Goal: Task Accomplishment & Management: Manage account settings

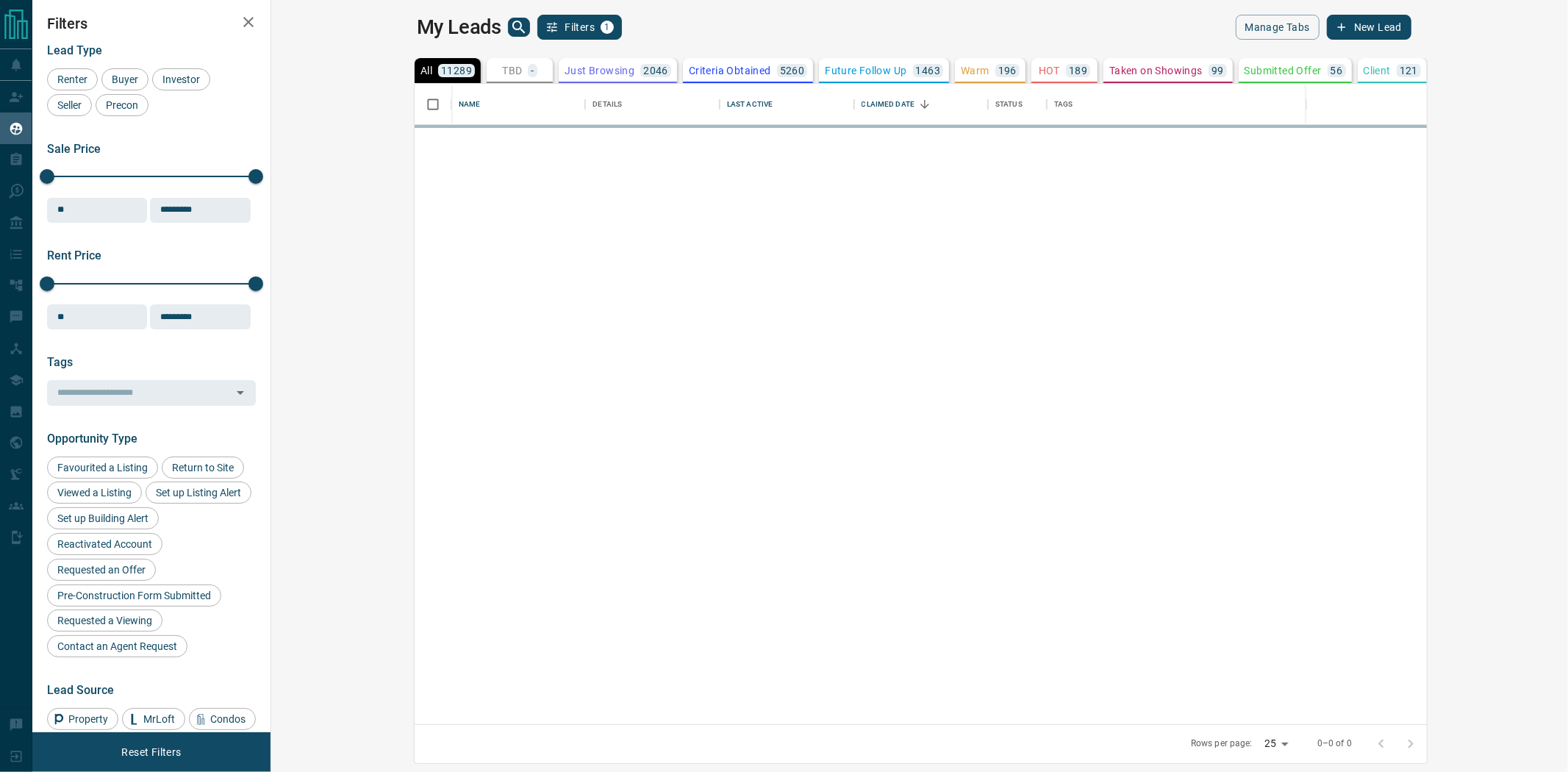
scroll to position [628, 1278]
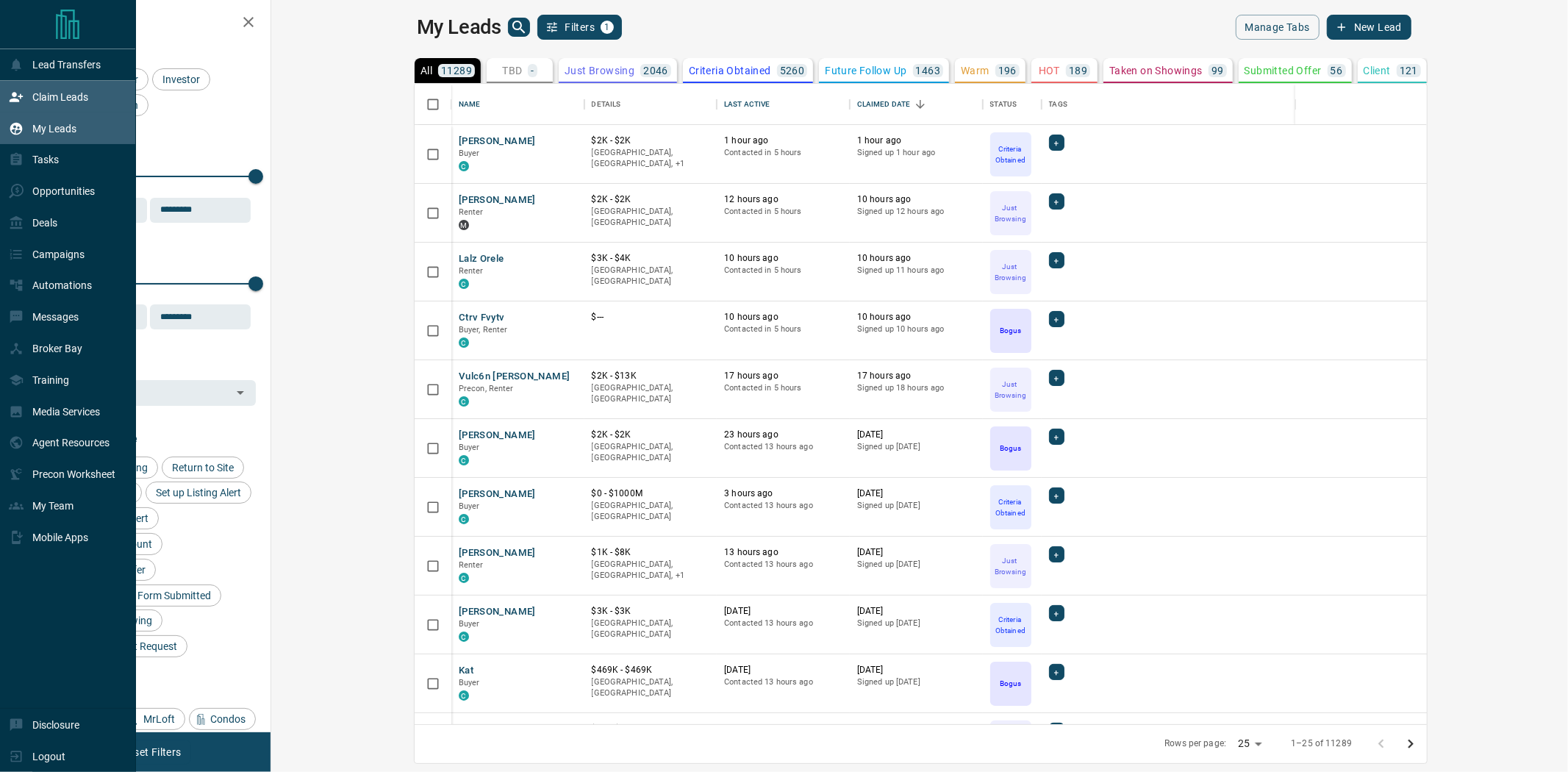
click at [96, 90] on div "Claim Leads" at bounding box center [68, 96] width 136 height 31
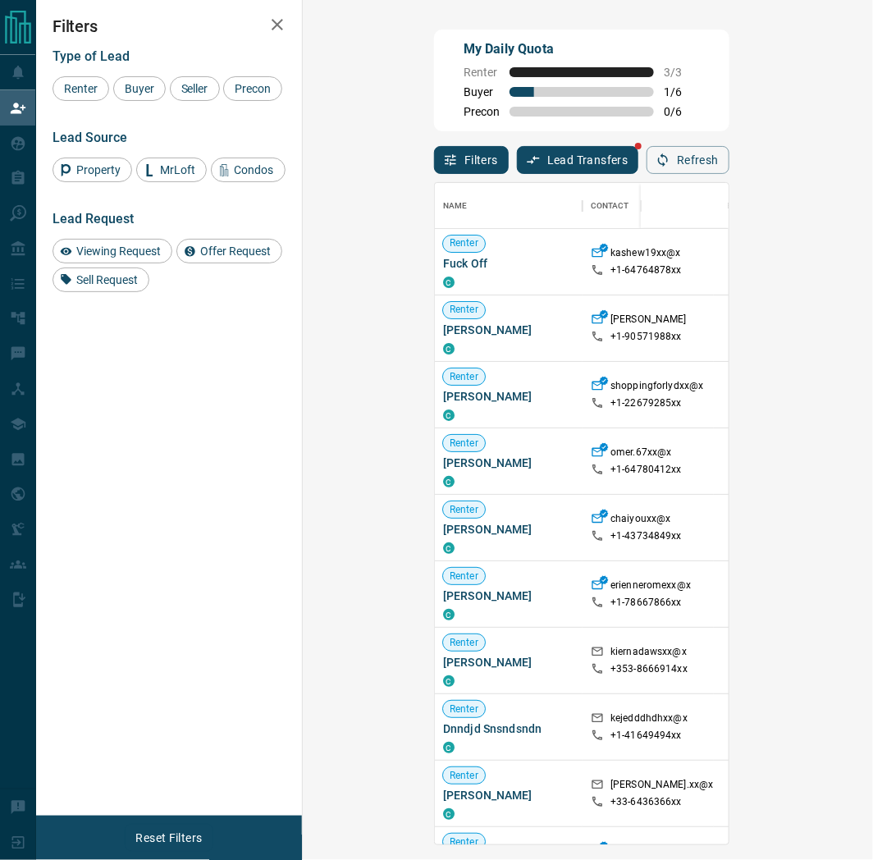
scroll to position [14, 13]
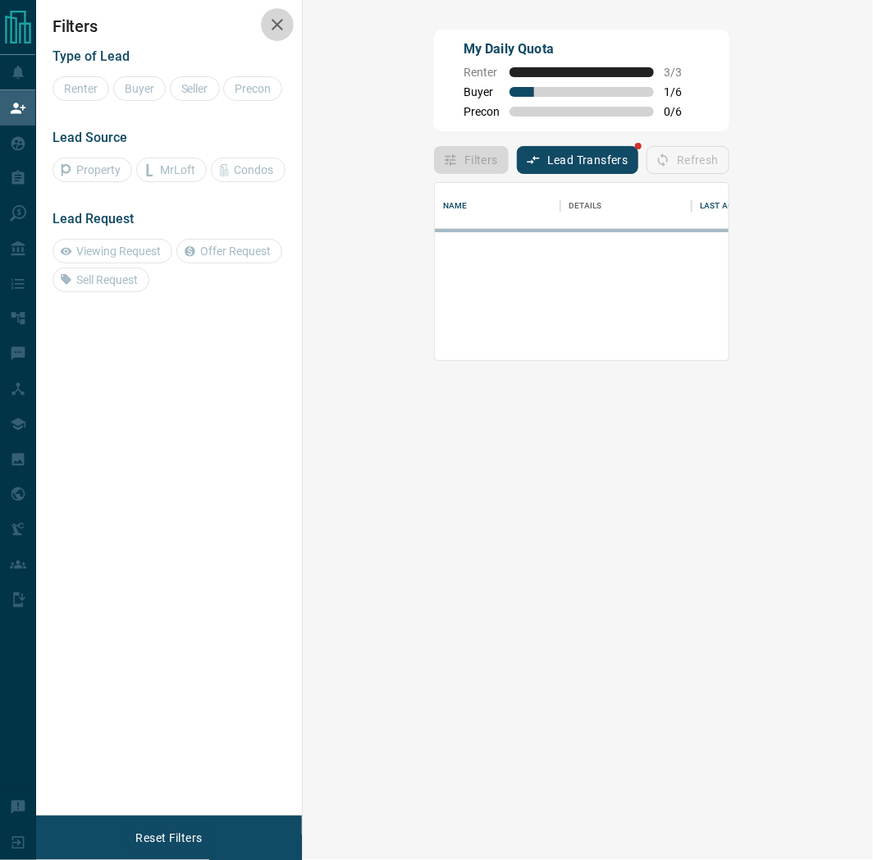
click at [289, 25] on button "button" at bounding box center [277, 24] width 33 height 33
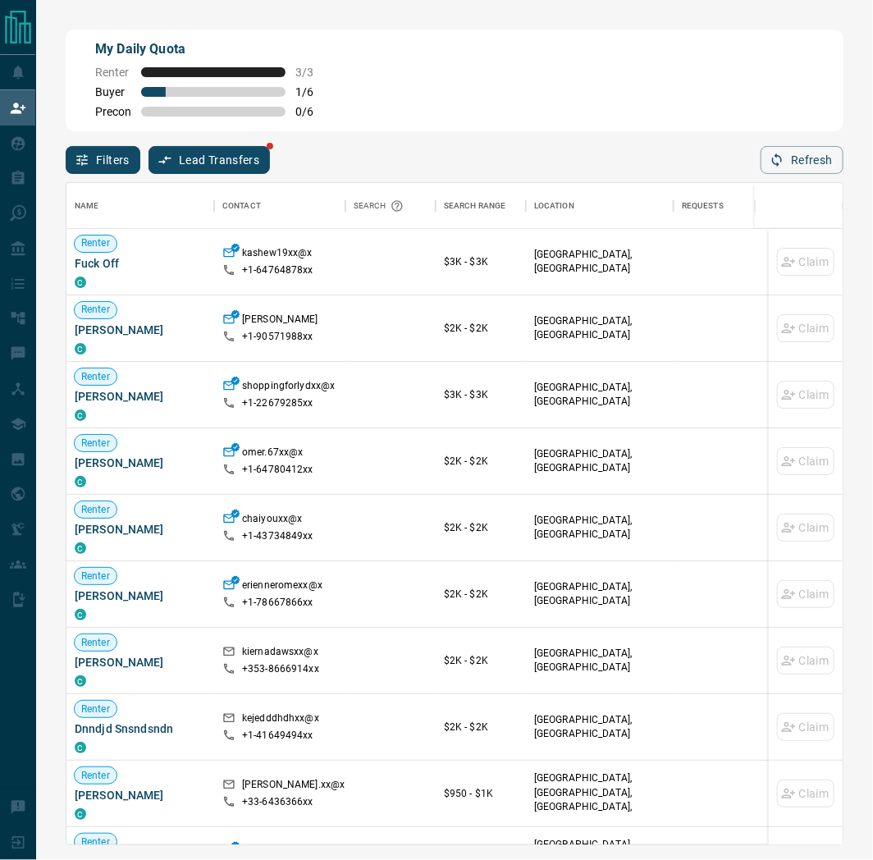
scroll to position [648, 761]
drag, startPoint x: 691, startPoint y: 136, endPoint x: 690, endPoint y: 153, distance: 16.4
click at [691, 143] on div "Filters Lead Transfers Refresh" at bounding box center [454, 152] width 777 height 43
click at [862, 84] on div "My Daily Quota Renter 3 / 3 Buyer 1 / 6 Precon 0 / 6 Filters Lead Transfers Ref…" at bounding box center [454, 370] width 837 height 740
drag, startPoint x: 862, startPoint y: 84, endPoint x: 723, endPoint y: 0, distance: 163.0
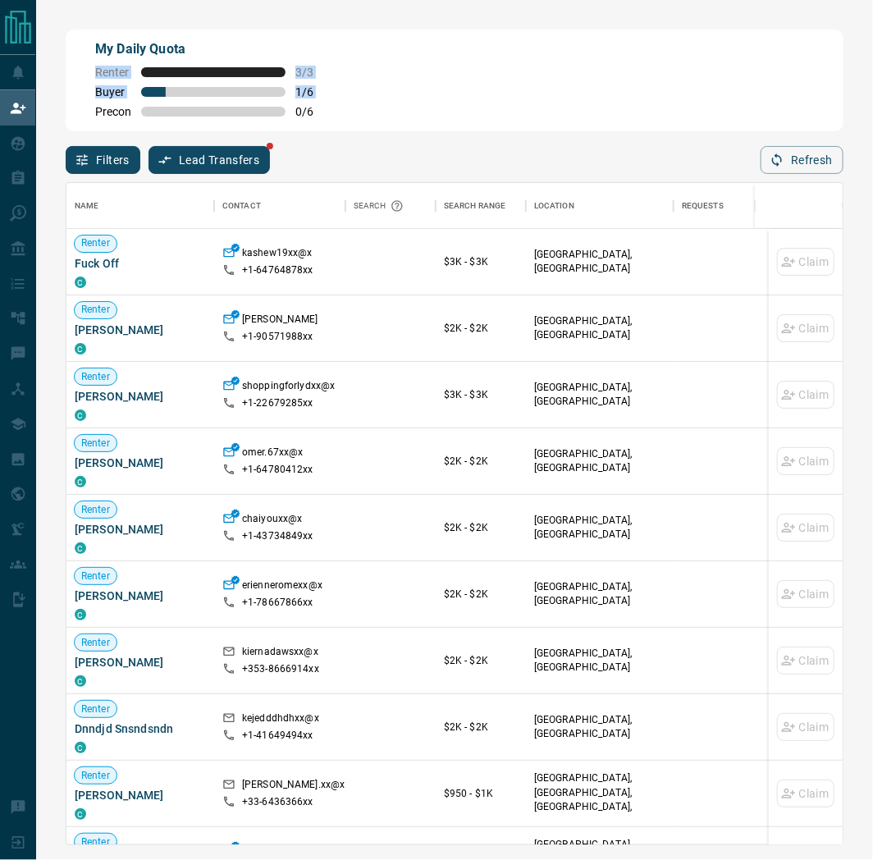
click at [764, 21] on div "My Daily Quota Renter 3 / 3 Buyer 1 / 6 Precon 0 / 6 Filters Lead Transfers Ref…" at bounding box center [454, 370] width 837 height 740
drag, startPoint x: 380, startPoint y: -38, endPoint x: 668, endPoint y: 269, distance: 420.7
click at [621, 165] on div "My Daily Quota Renter 3 / 3 Buyer 1 / 6 Precon 0 / 6 Filters Lead Transfers Ref…" at bounding box center [454, 369] width 784 height 687
drag, startPoint x: 545, startPoint y: 90, endPoint x: 630, endPoint y: 268, distance: 197.4
click at [610, 233] on div "My Daily Quota Renter 3 / 3 Buyer 1 / 6 Precon 0 / 6 Filters Lead Transfers Ref…" at bounding box center [454, 369] width 784 height 687
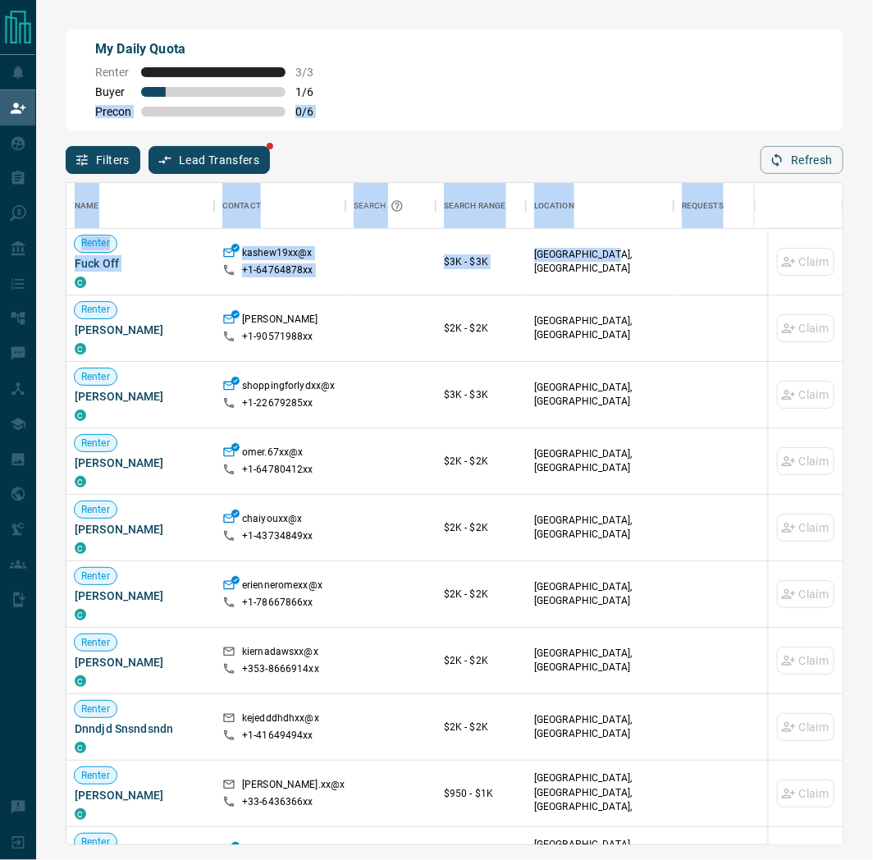
click at [611, 123] on div "My Daily Quota Renter 3 / 3 Buyer 1 / 6 Precon 0 / 6" at bounding box center [454, 81] width 777 height 102
